Goal: Transaction & Acquisition: Purchase product/service

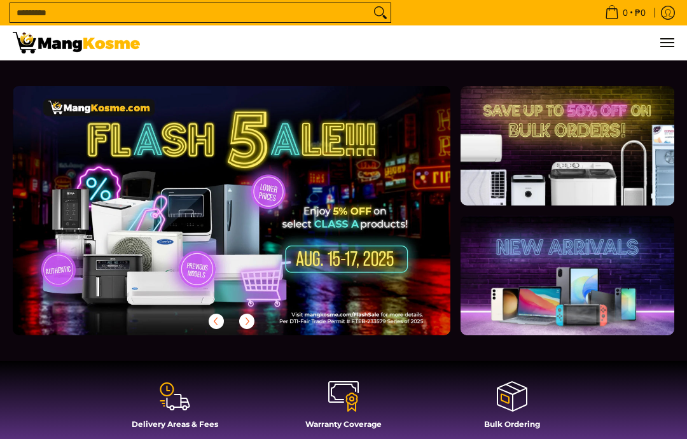
scroll to position [292, 0]
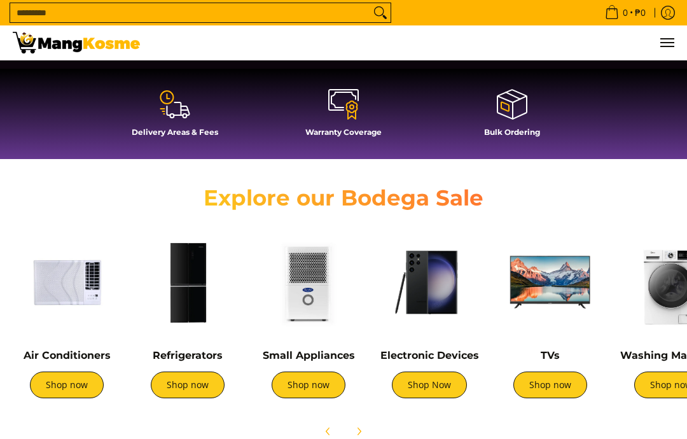
click at [62, 313] on img at bounding box center [67, 282] width 108 height 108
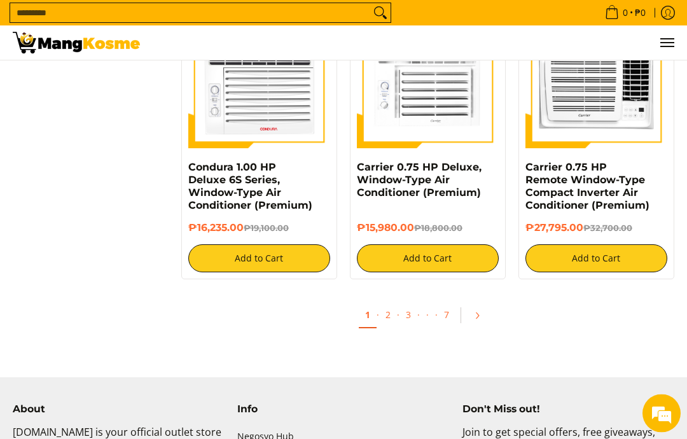
scroll to position [2470, 0]
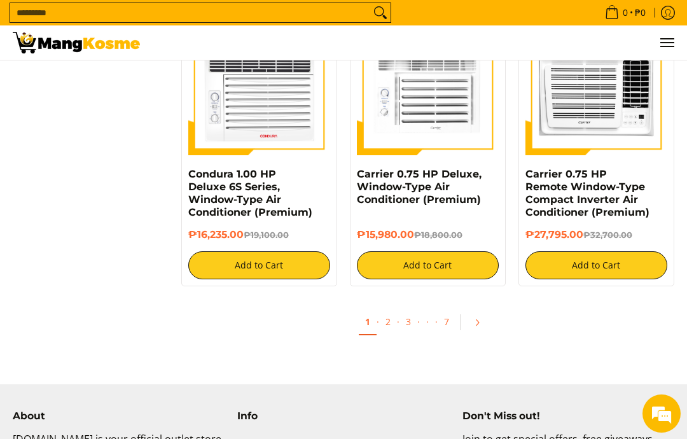
click at [477, 325] on link "Pagination" at bounding box center [481, 323] width 31 height 22
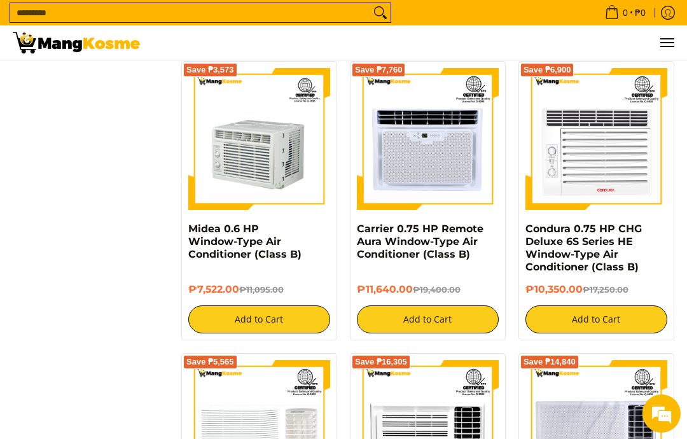
click at [424, 438] on img at bounding box center [428, 431] width 142 height 142
